Goal: Information Seeking & Learning: Get advice/opinions

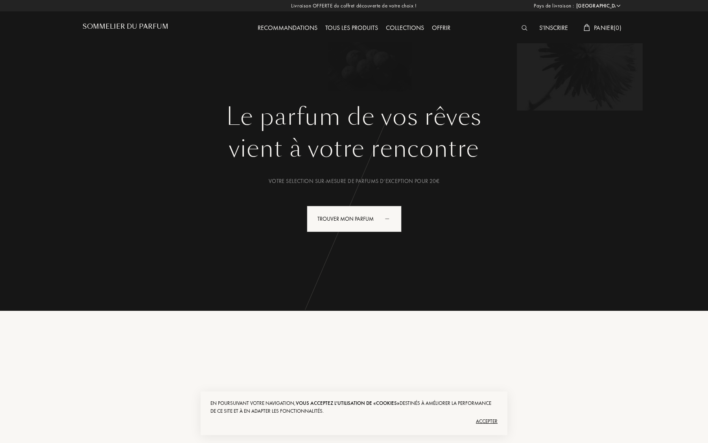
select select "FR"
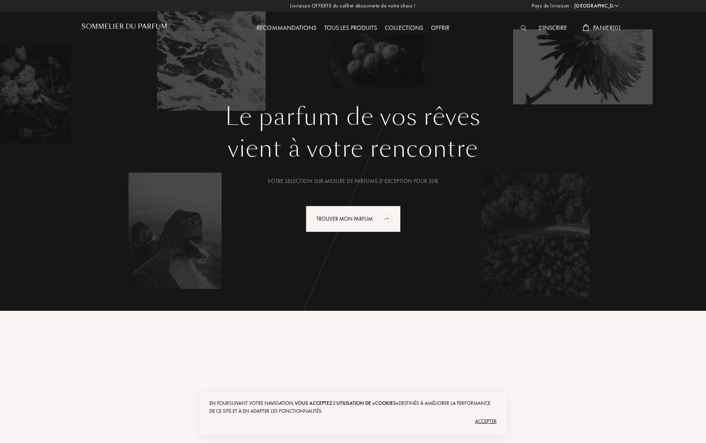
click at [521, 26] on img at bounding box center [523, 28] width 6 height 6
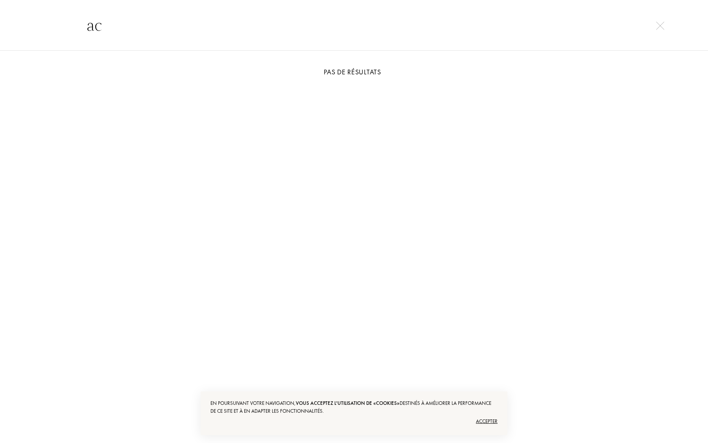
type input "a"
type input "givenchy"
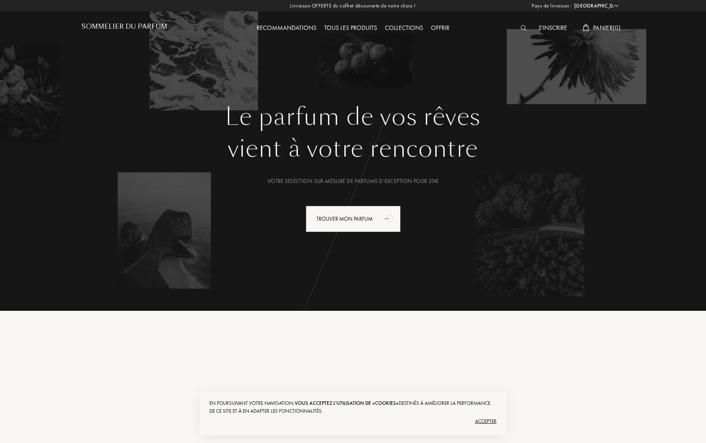
click at [299, 30] on div "Recommandations" at bounding box center [287, 28] width 68 height 10
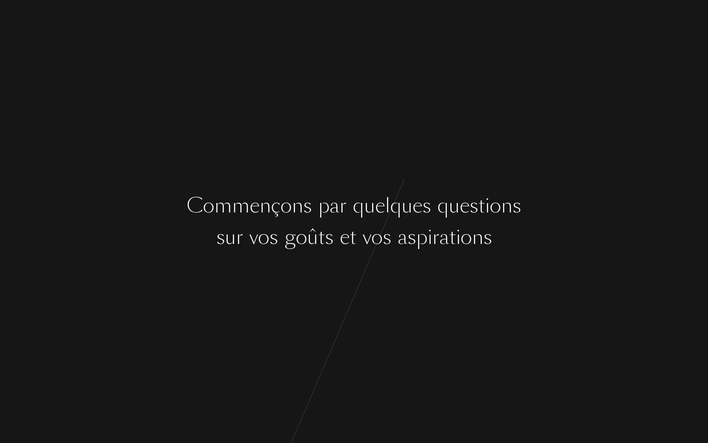
click at [319, 173] on div "C o m m e n ç o n s p a r q u e l q u e s q u e s t i o n s s u r v o s g o û t…" at bounding box center [354, 221] width 708 height 443
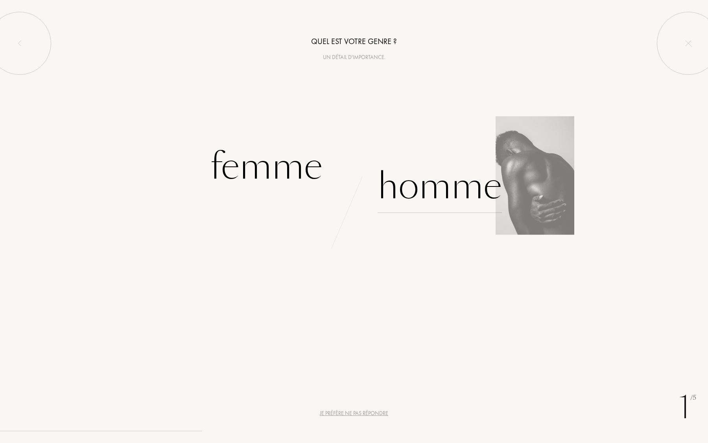
click at [415, 173] on div "Homme" at bounding box center [440, 186] width 124 height 53
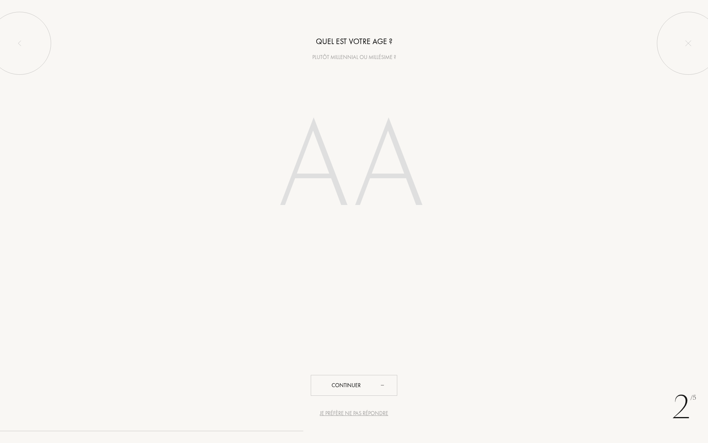
click at [368, 408] on div "2 /5 Je préfère ne pas répondre Quel est votre age ? Plutôt millennial ou millé…" at bounding box center [354, 221] width 708 height 443
click at [368, 412] on div "Je préfère ne pas répondre" at bounding box center [354, 413] width 68 height 8
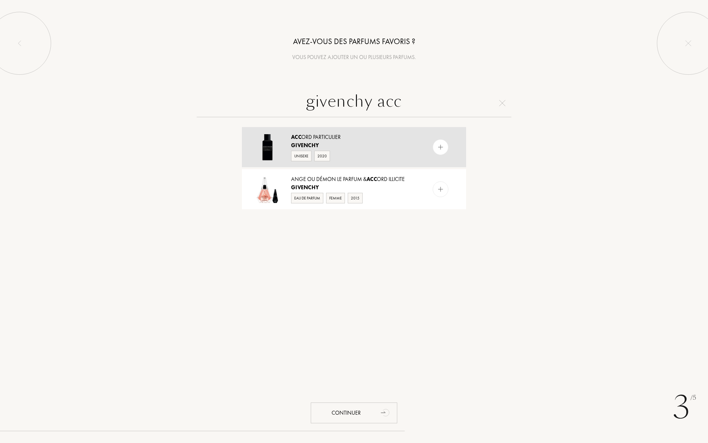
type input "givenchy acc"
click at [442, 147] on img at bounding box center [440, 147] width 7 height 7
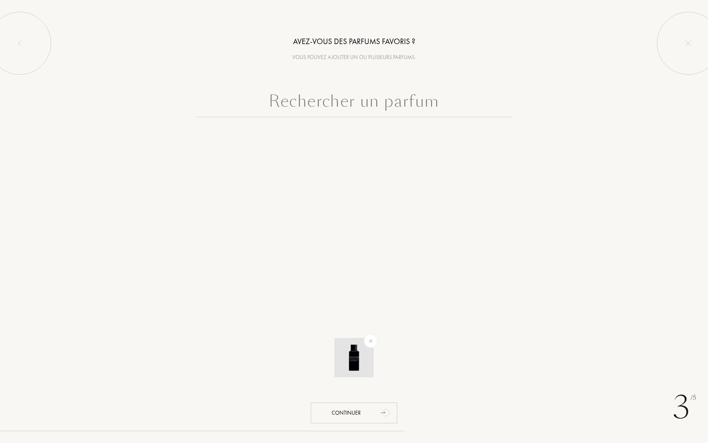
click at [363, 363] on img at bounding box center [354, 358] width 28 height 28
click at [363, 418] on div "Continuer" at bounding box center [354, 412] width 87 height 21
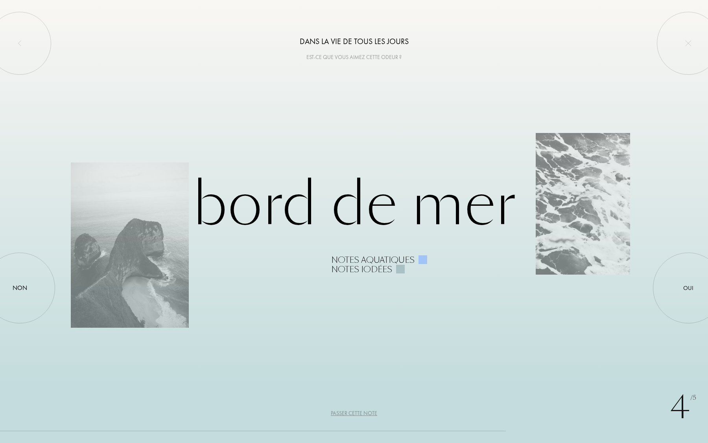
click at [369, 413] on div "Passer cette note" at bounding box center [354, 413] width 46 height 8
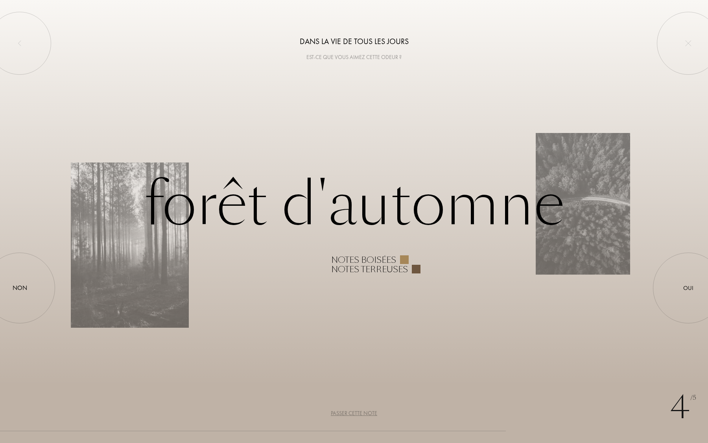
click at [369, 404] on div "4 /5 Dans la vie de tous les jours Est-ce que vous aimez cette odeur ? Forêt d'…" at bounding box center [354, 221] width 708 height 443
click at [368, 407] on div "4 /5 Dans la vie de tous les jours Est-ce que vous aimez cette odeur ? Forêt d'…" at bounding box center [354, 221] width 708 height 443
click at [368, 409] on div "4 /5 Dans la vie de tous les jours Est-ce que vous aimez cette odeur ? Forêt d'…" at bounding box center [354, 221] width 708 height 443
click at [690, 272] on div at bounding box center [688, 288] width 71 height 71
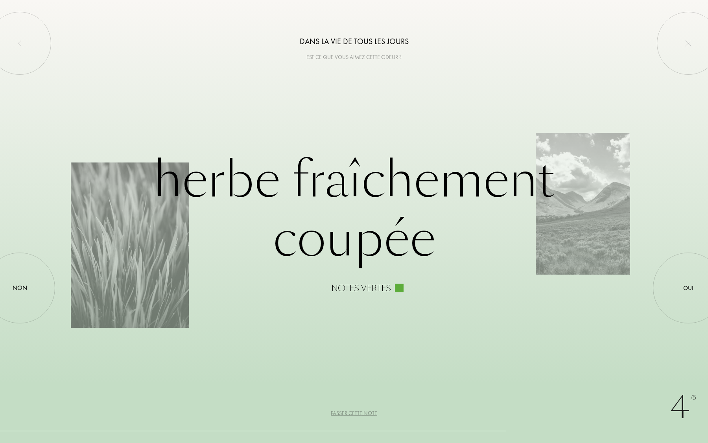
click at [363, 413] on div "Passer cette note" at bounding box center [354, 413] width 46 height 8
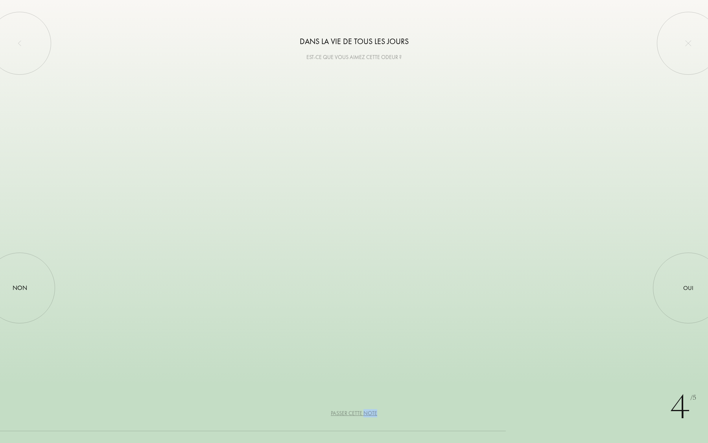
click at [363, 413] on div "Passer cette note" at bounding box center [354, 413] width 46 height 8
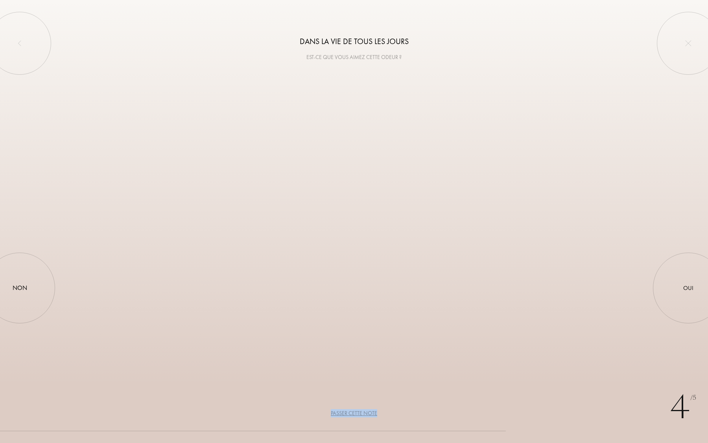
click at [363, 413] on div "Passer cette note" at bounding box center [354, 413] width 46 height 8
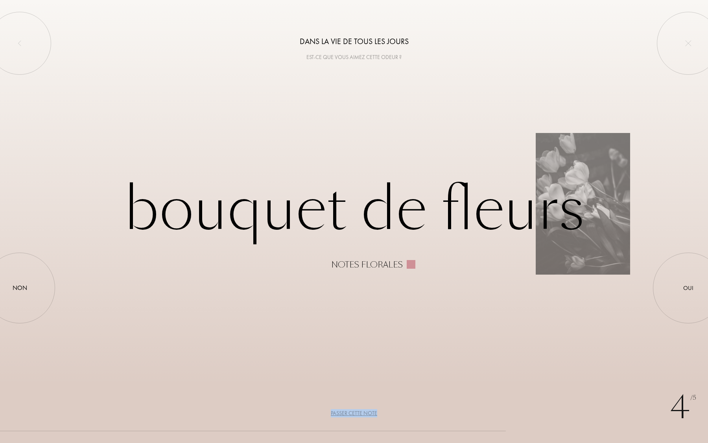
click at [363, 413] on div "Passer cette note" at bounding box center [354, 413] width 46 height 8
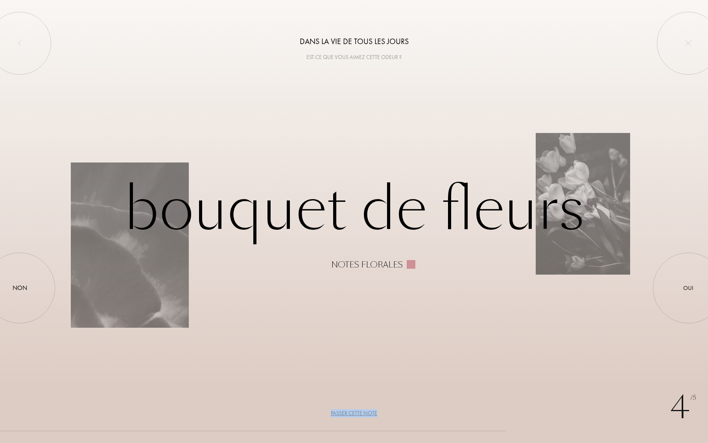
click at [363, 413] on div "Passer cette note" at bounding box center [354, 413] width 46 height 8
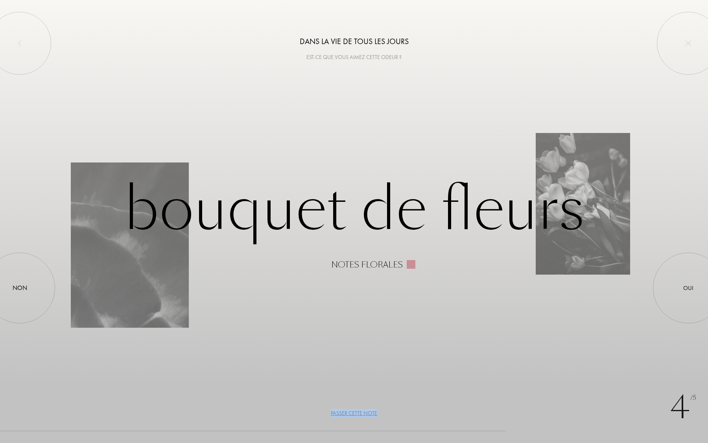
click at [363, 413] on div "Passer cette note" at bounding box center [354, 413] width 46 height 8
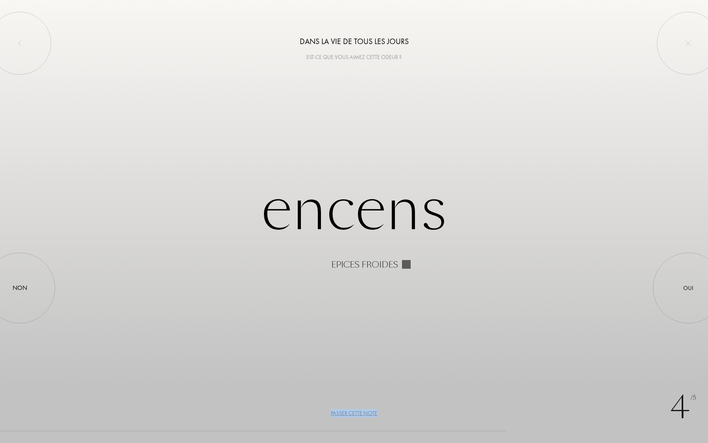
click at [363, 413] on div "Passer cette note" at bounding box center [354, 413] width 46 height 8
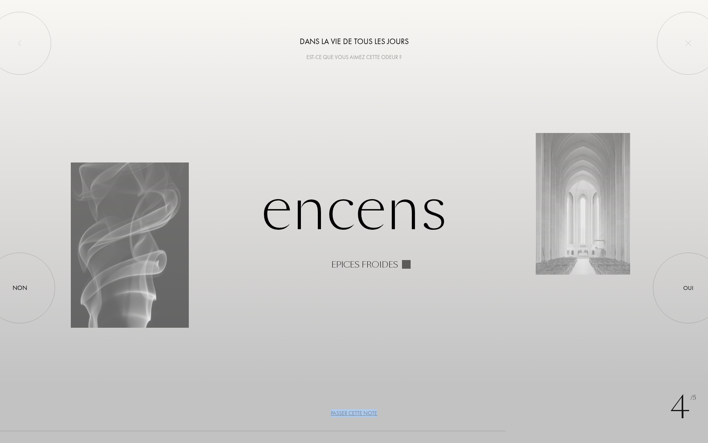
click at [363, 413] on div "Passer cette note" at bounding box center [354, 413] width 46 height 8
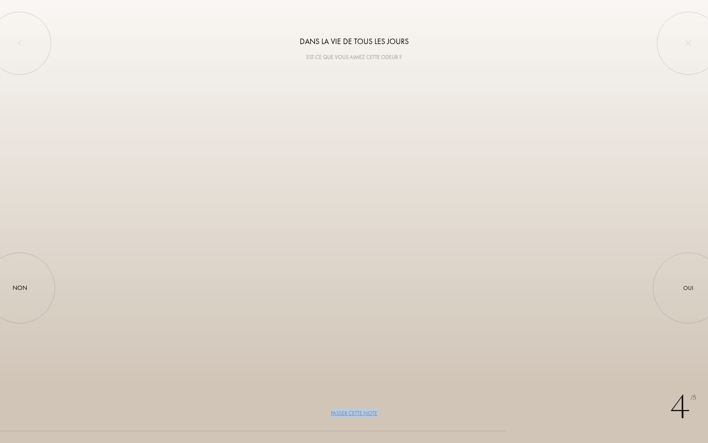
click at [363, 413] on div "Passer cette note" at bounding box center [354, 413] width 46 height 8
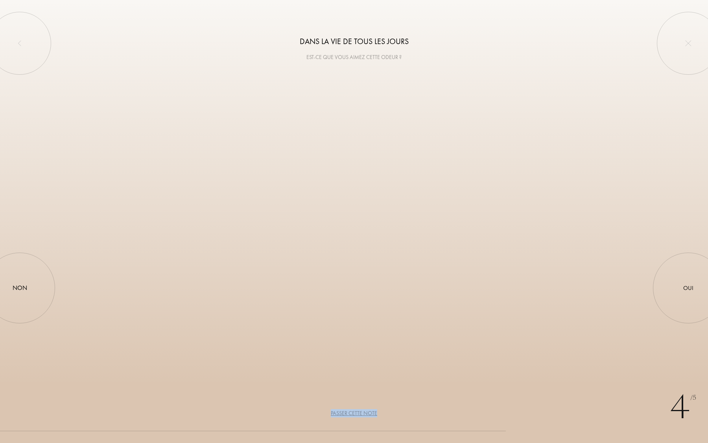
click at [363, 413] on div "Passer cette note" at bounding box center [354, 413] width 46 height 8
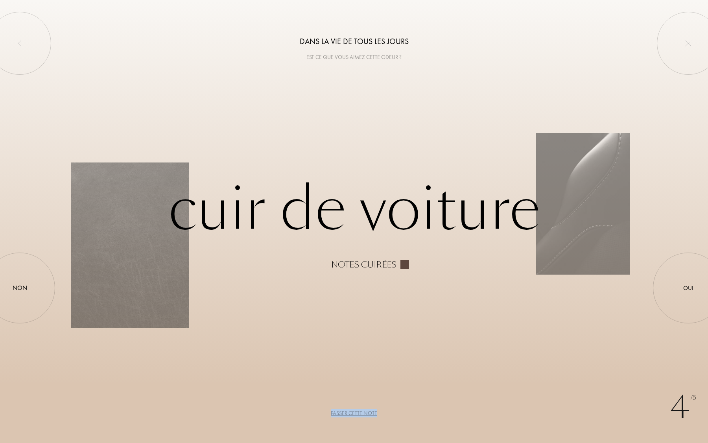
click at [363, 413] on div "Passer cette note" at bounding box center [354, 413] width 46 height 8
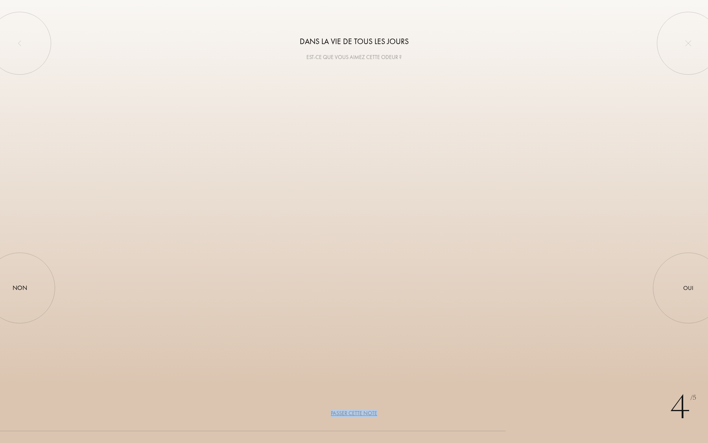
click at [363, 413] on div "Passer cette note" at bounding box center [354, 413] width 46 height 8
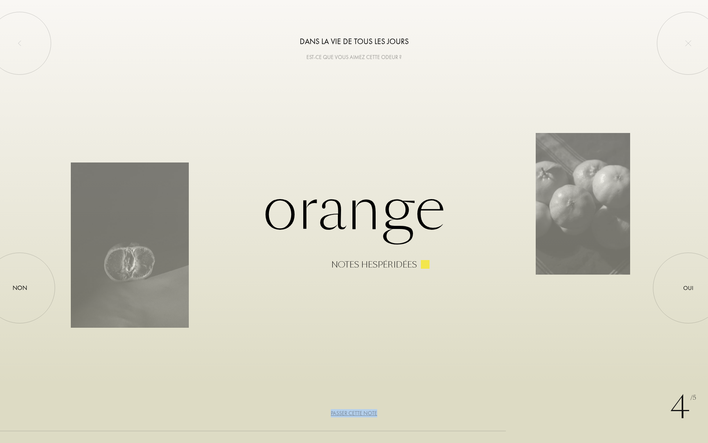
click at [363, 413] on div "Passer cette note" at bounding box center [354, 413] width 46 height 8
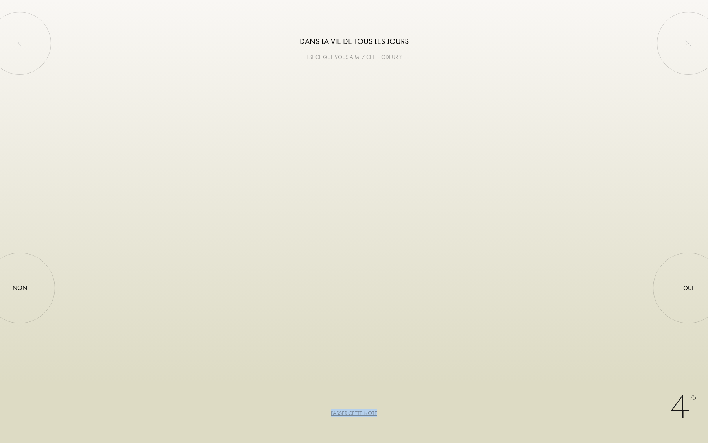
click at [363, 413] on div "Passer cette note" at bounding box center [354, 413] width 46 height 8
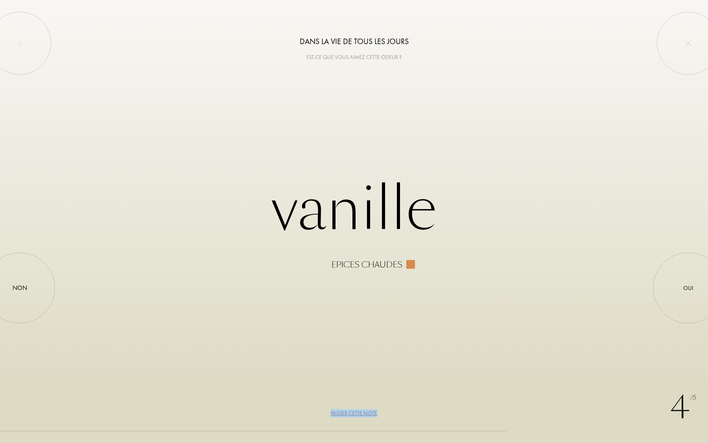
click at [363, 413] on div "Passer cette note" at bounding box center [354, 413] width 46 height 8
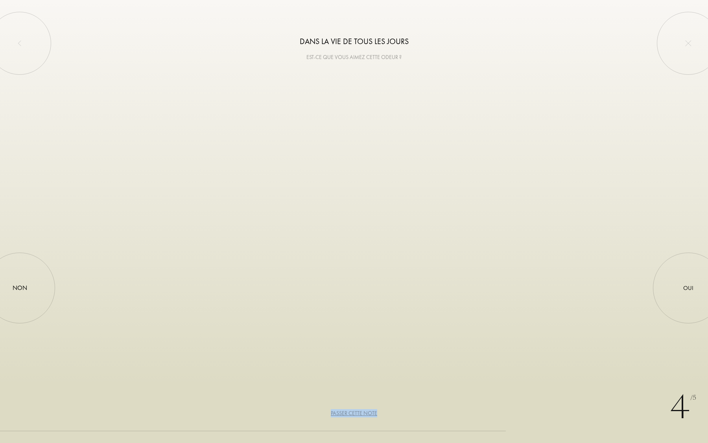
click at [363, 413] on div "Passer cette note" at bounding box center [354, 413] width 46 height 8
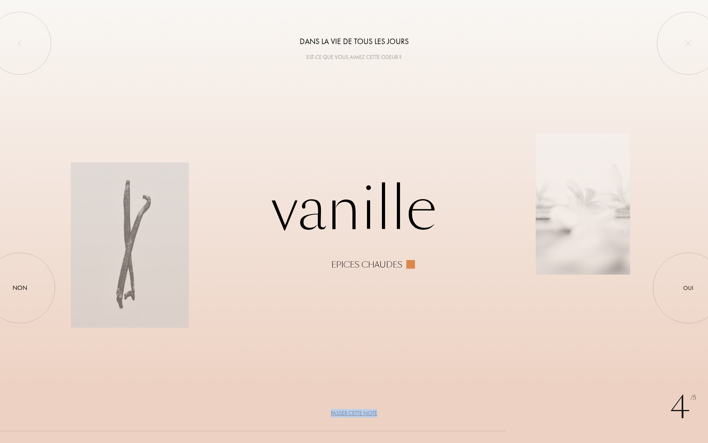
click at [363, 413] on div "Passer cette note" at bounding box center [354, 413] width 46 height 8
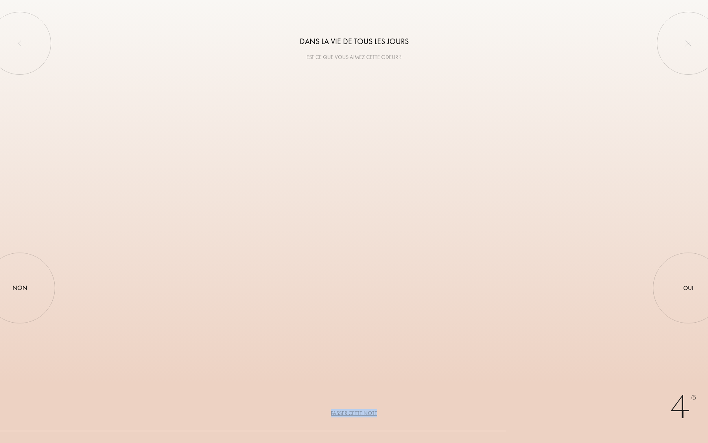
click at [363, 413] on div "Passer cette note" at bounding box center [354, 413] width 46 height 8
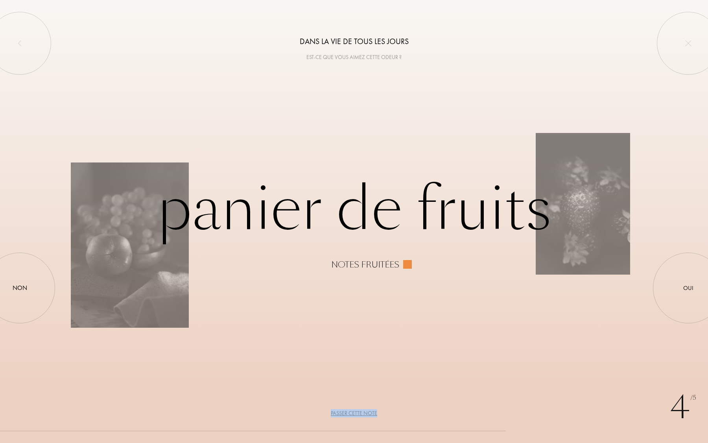
click at [363, 413] on div "Passer cette note" at bounding box center [354, 413] width 46 height 8
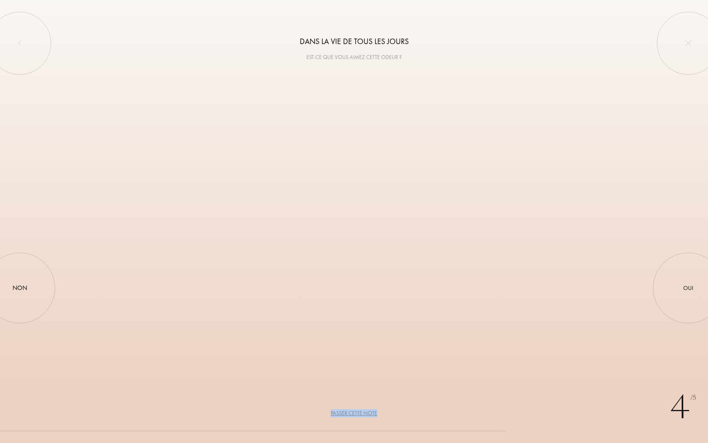
click at [363, 413] on div "Passer cette note" at bounding box center [354, 413] width 46 height 8
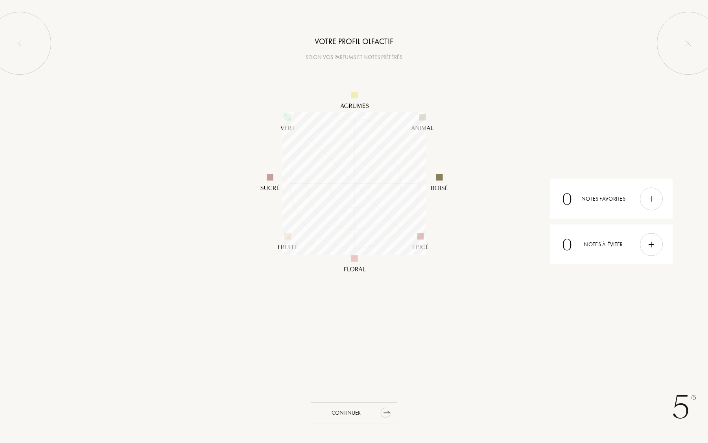
scroll to position [144, 144]
click at [372, 410] on div "Continuer" at bounding box center [354, 412] width 87 height 21
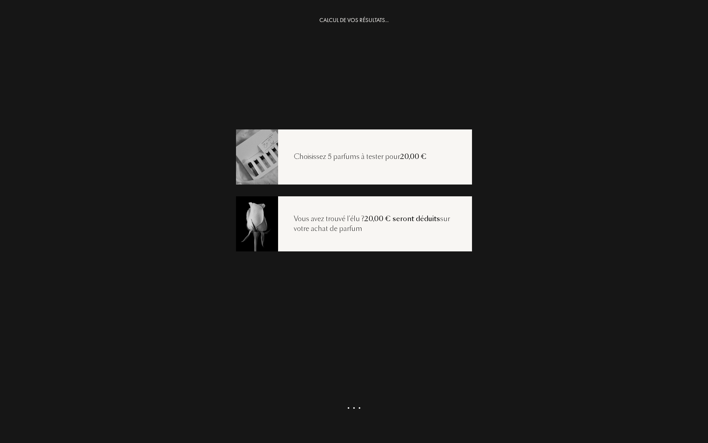
click at [363, 160] on div "Choisissez 5 parfums à tester pour 20,00 €" at bounding box center [360, 157] width 164 height 10
click at [417, 282] on div "CALCUL DE VOS RÉSULTATS... Choisissez 5 parfums à tester pour 20,00 € Vous avez…" at bounding box center [354, 237] width 708 height 443
click at [377, 417] on div "Voir ma sélection" at bounding box center [354, 419] width 87 height 21
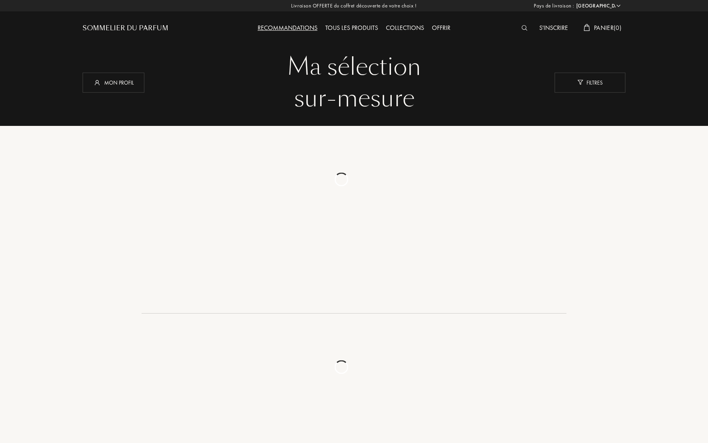
select select "FR"
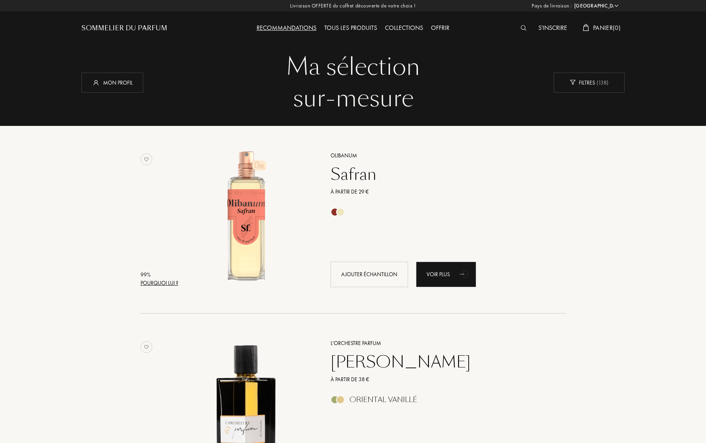
click at [520, 26] on img at bounding box center [523, 28] width 6 height 6
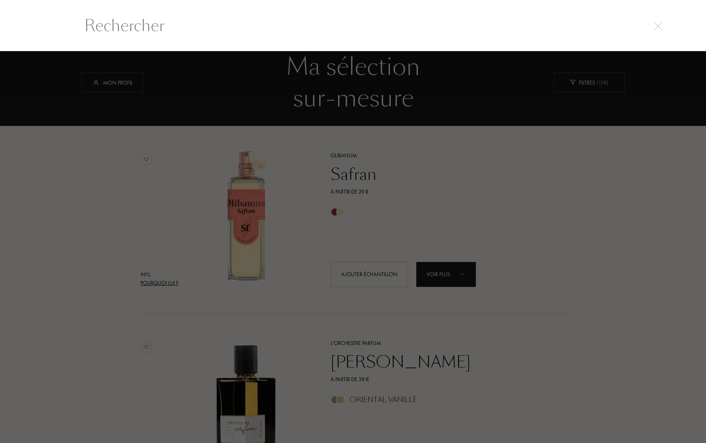
scroll to position [0, 0]
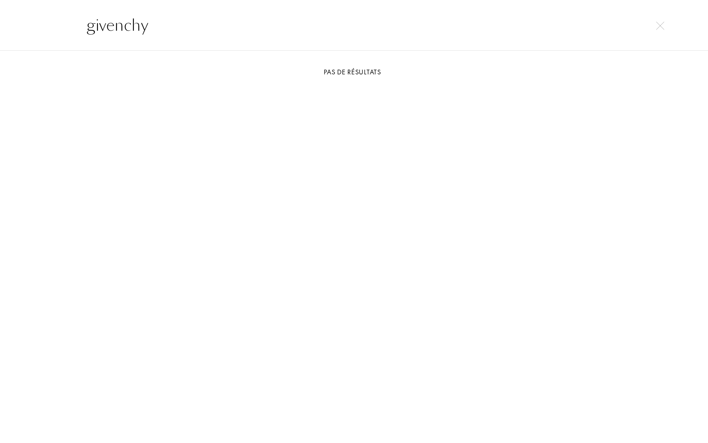
type input "givenchy c"
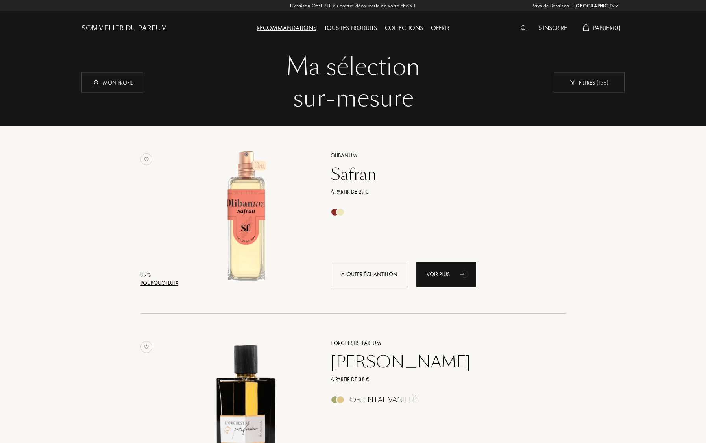
click at [303, 30] on div "Recommandations" at bounding box center [287, 28] width 68 height 10
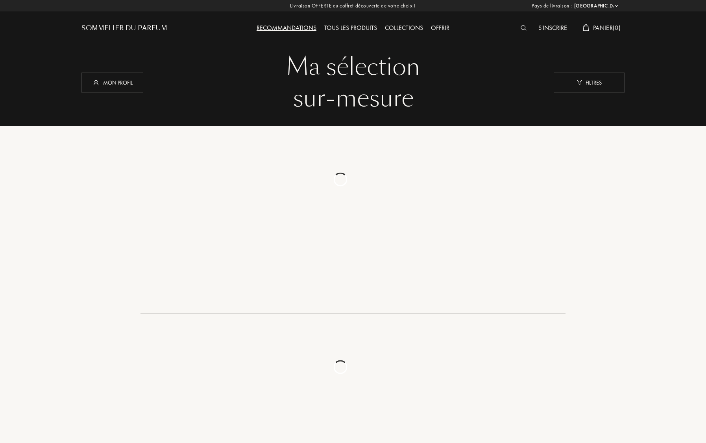
select select "FR"
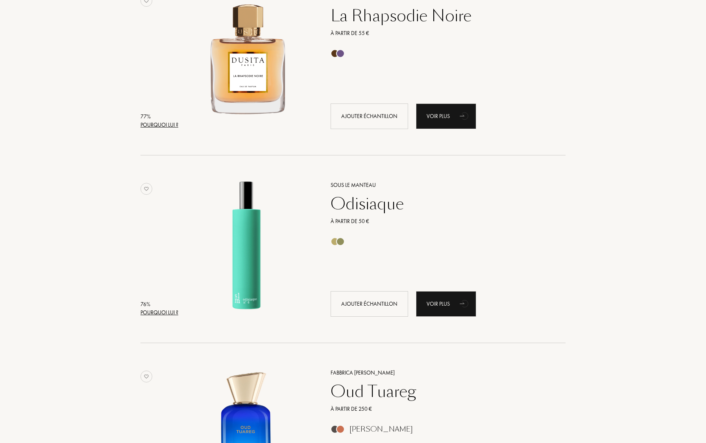
scroll to position [1863, 0]
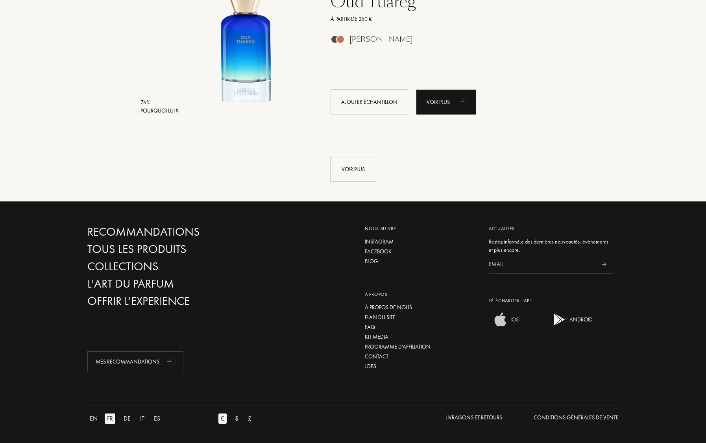
click at [511, 318] on div "IOS" at bounding box center [513, 320] width 10 height 16
